Goal: Task Accomplishment & Management: Use online tool/utility

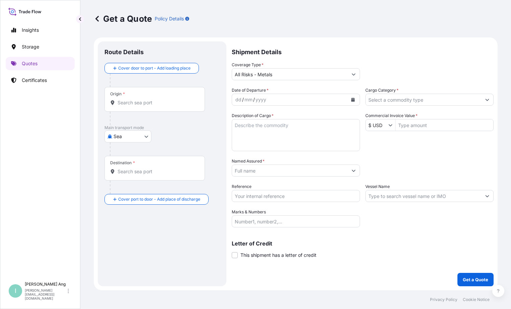
select select "Sea"
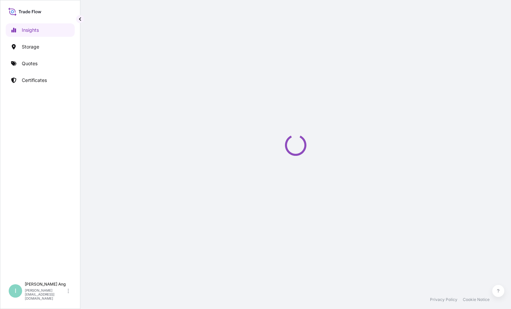
select select "2025"
